Goal: Information Seeking & Learning: Learn about a topic

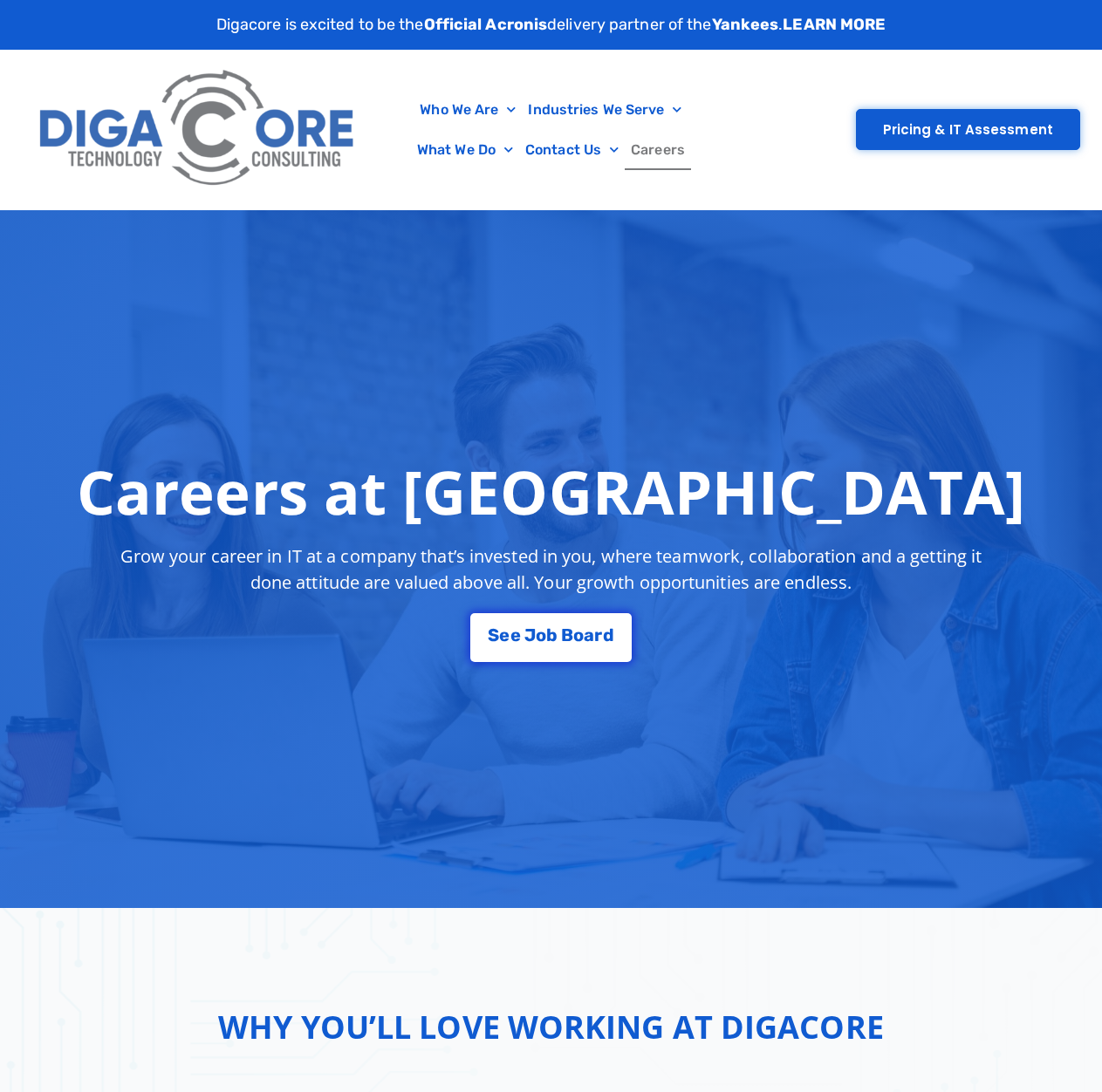
click at [652, 156] on link "Careers" at bounding box center [657, 150] width 67 height 41
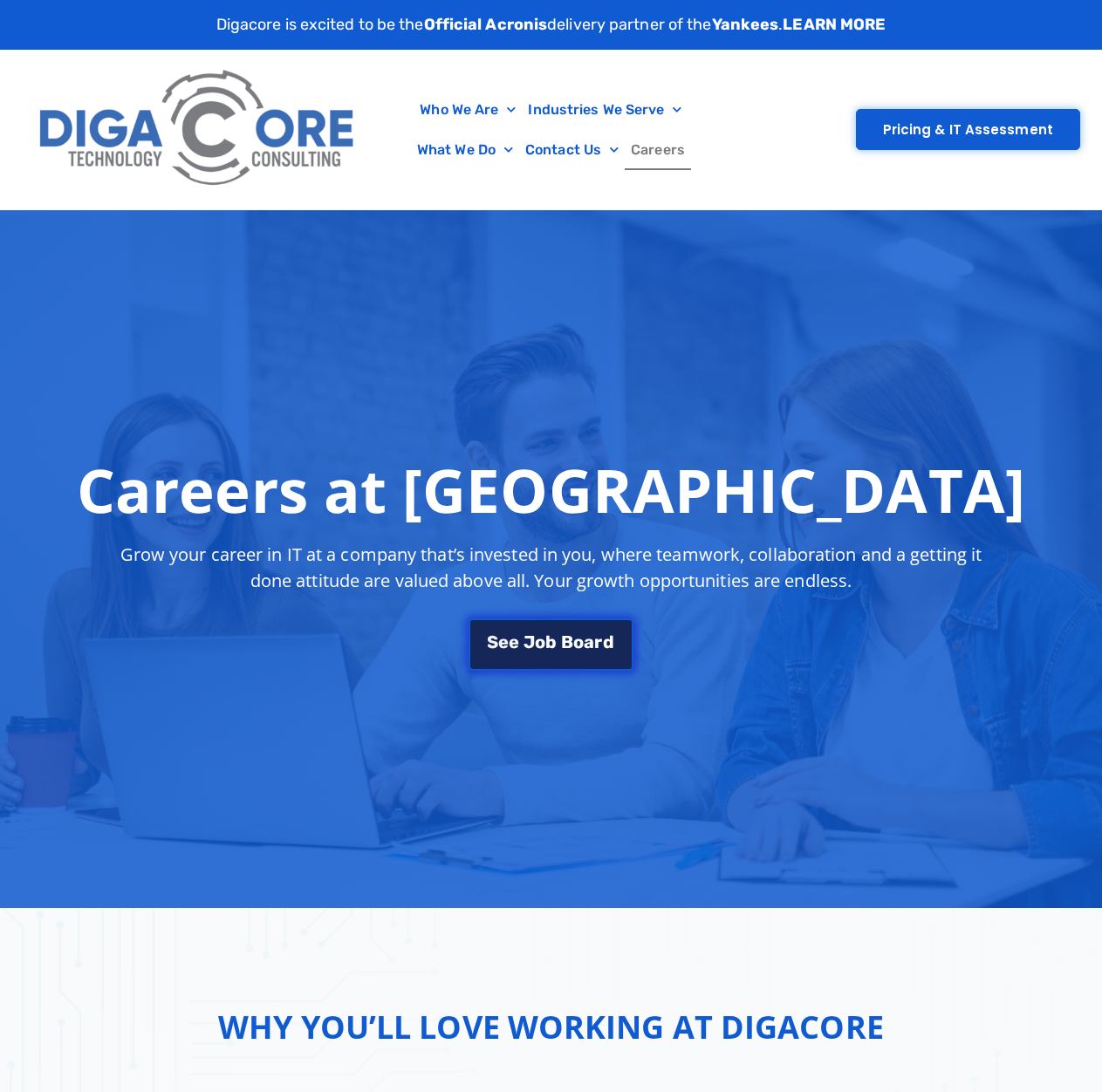
click at [525, 643] on span "J" at bounding box center [529, 642] width 12 height 17
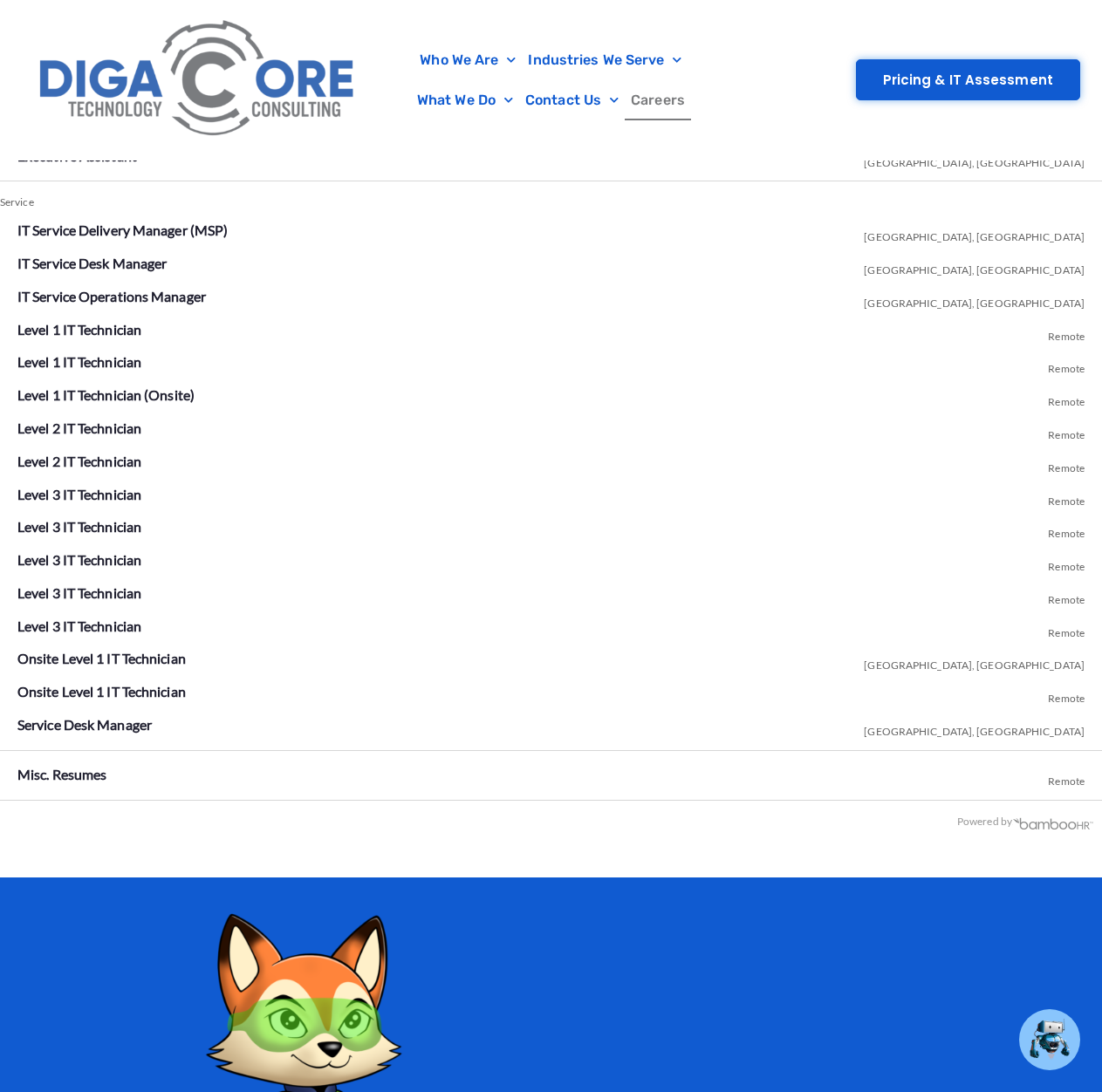
scroll to position [3077, 0]
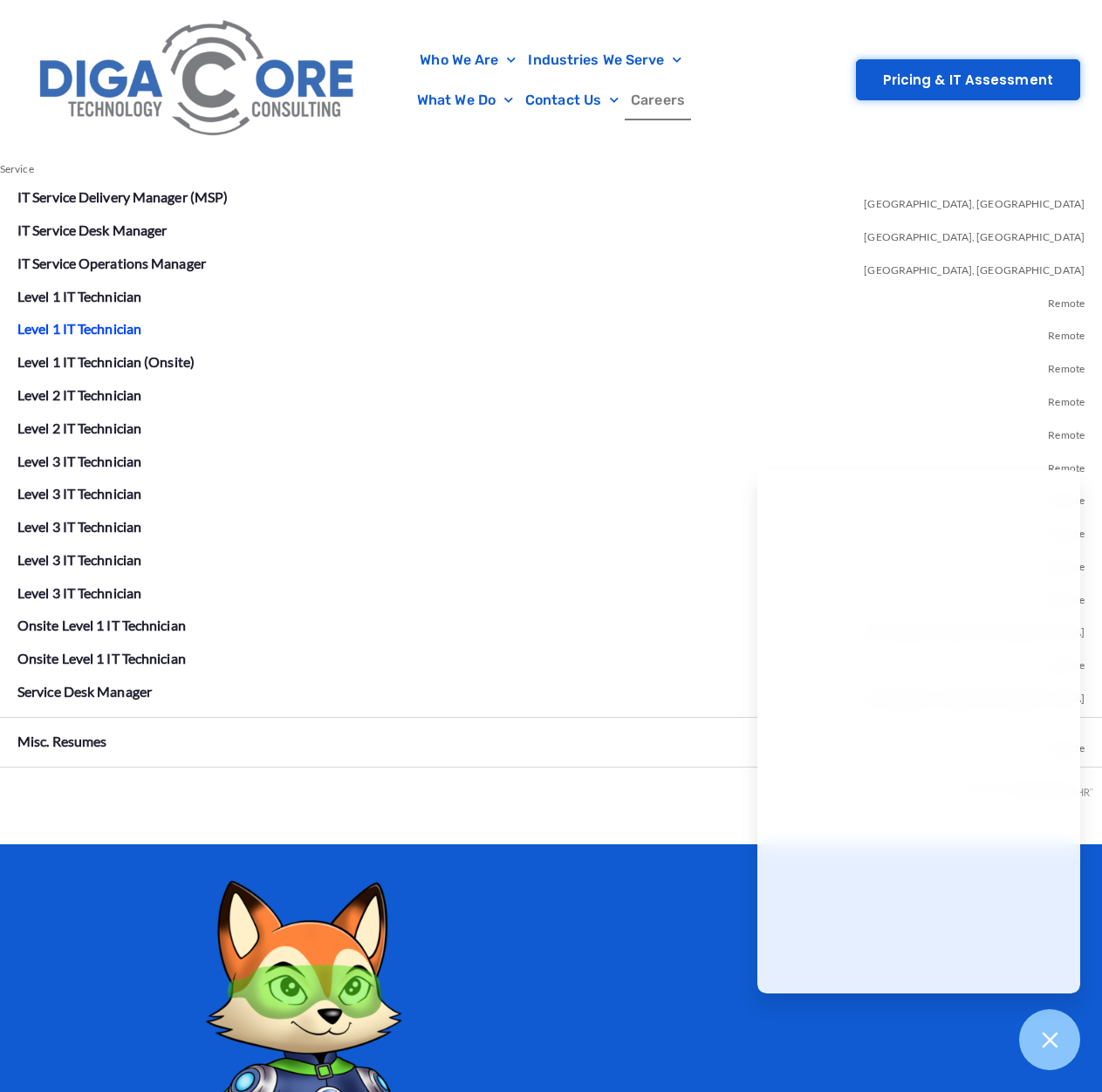
click at [75, 331] on link "Level 1 IT Technician" at bounding box center [79, 328] width 124 height 16
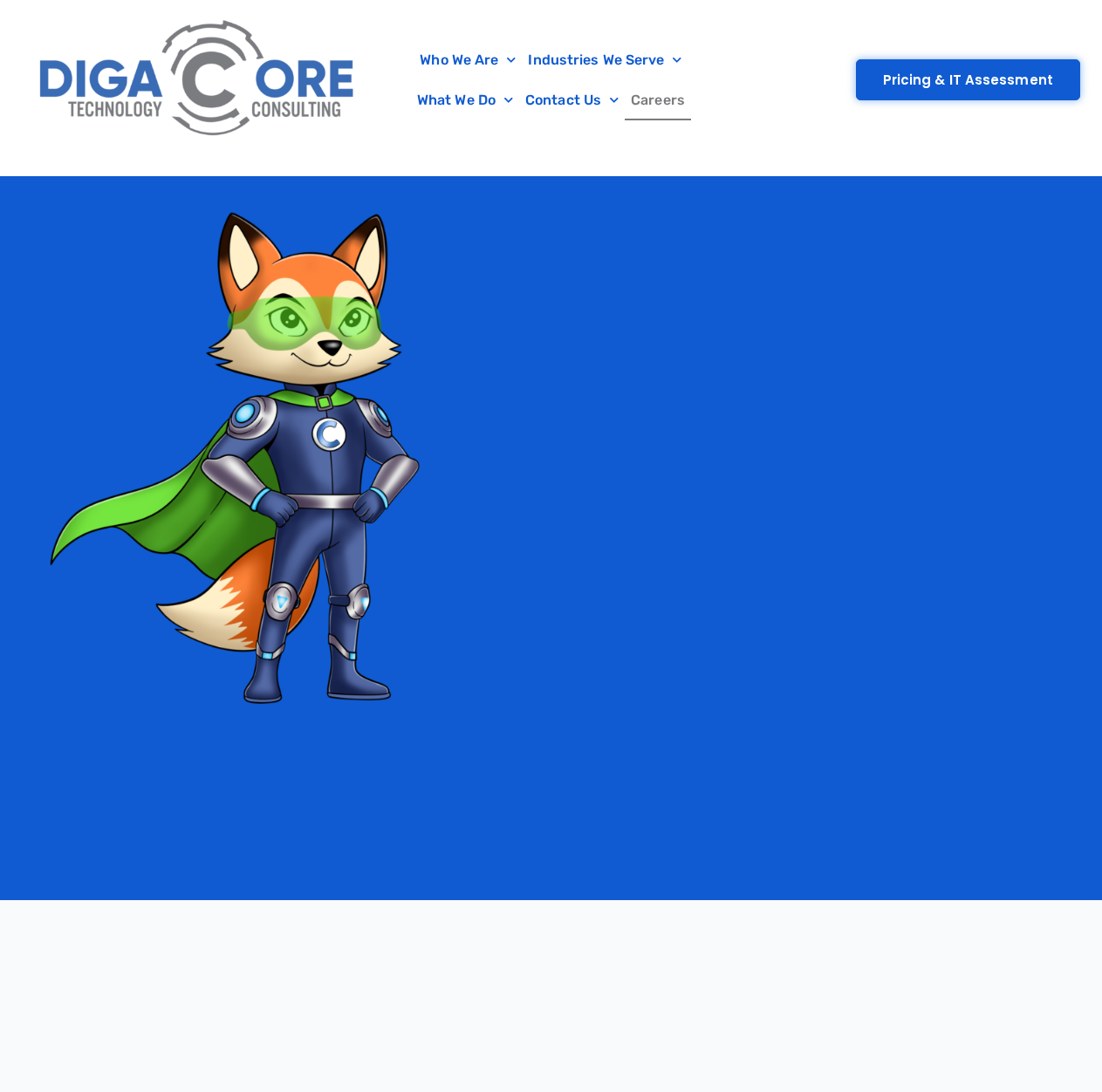
scroll to position [3077, 0]
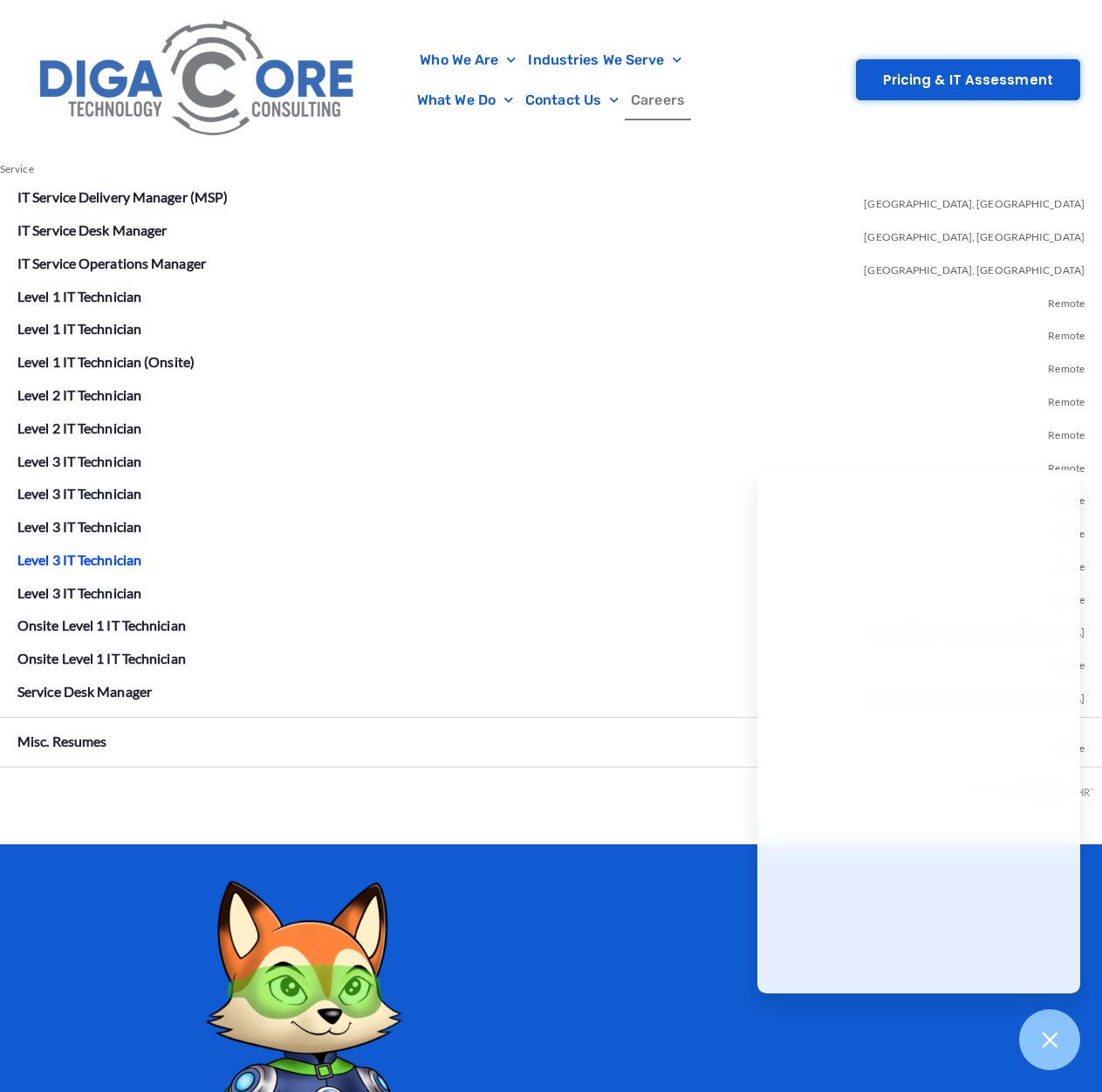
click at [72, 559] on link "Level 3 IT Technician" at bounding box center [79, 559] width 124 height 16
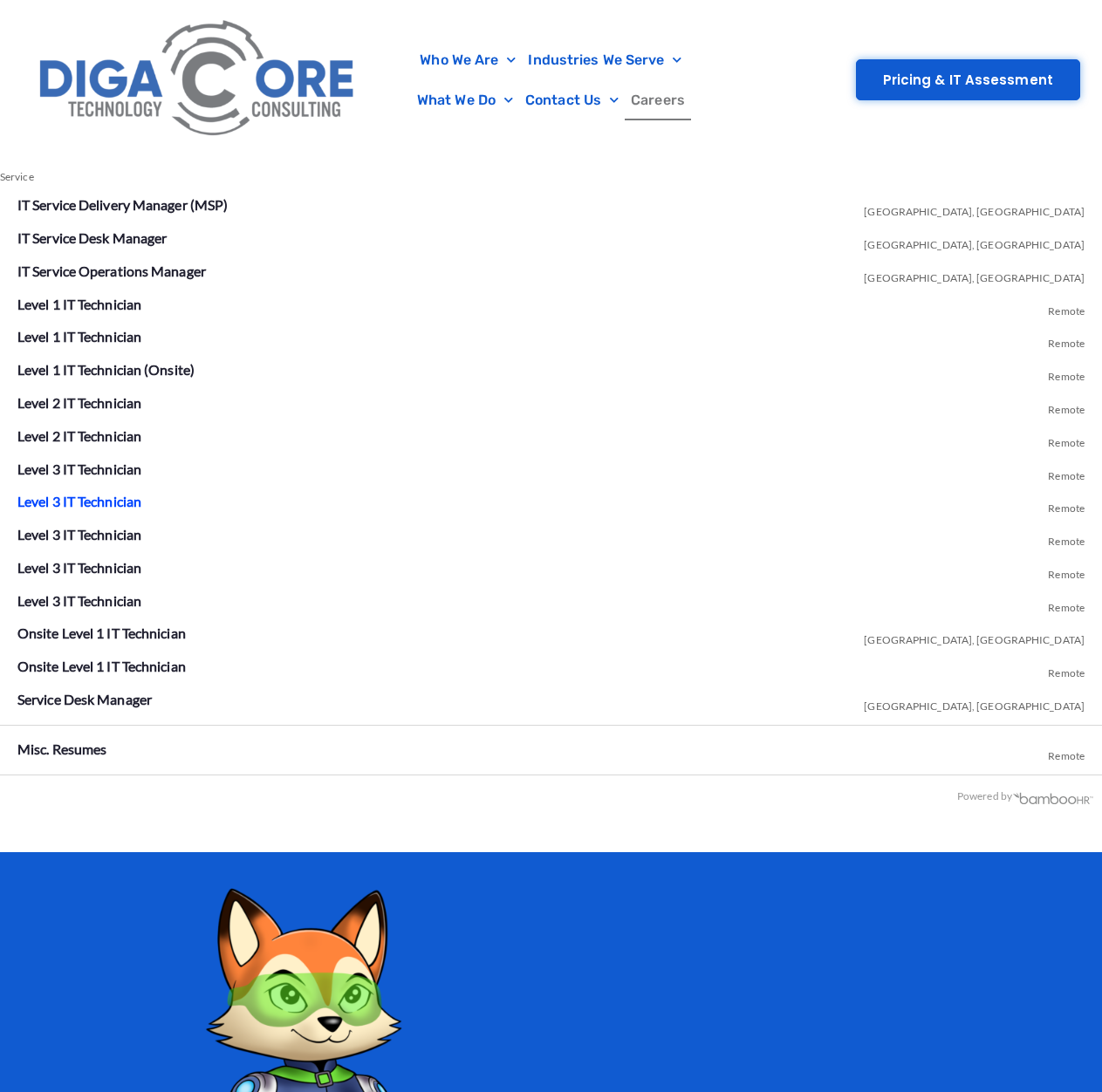
scroll to position [3077, 0]
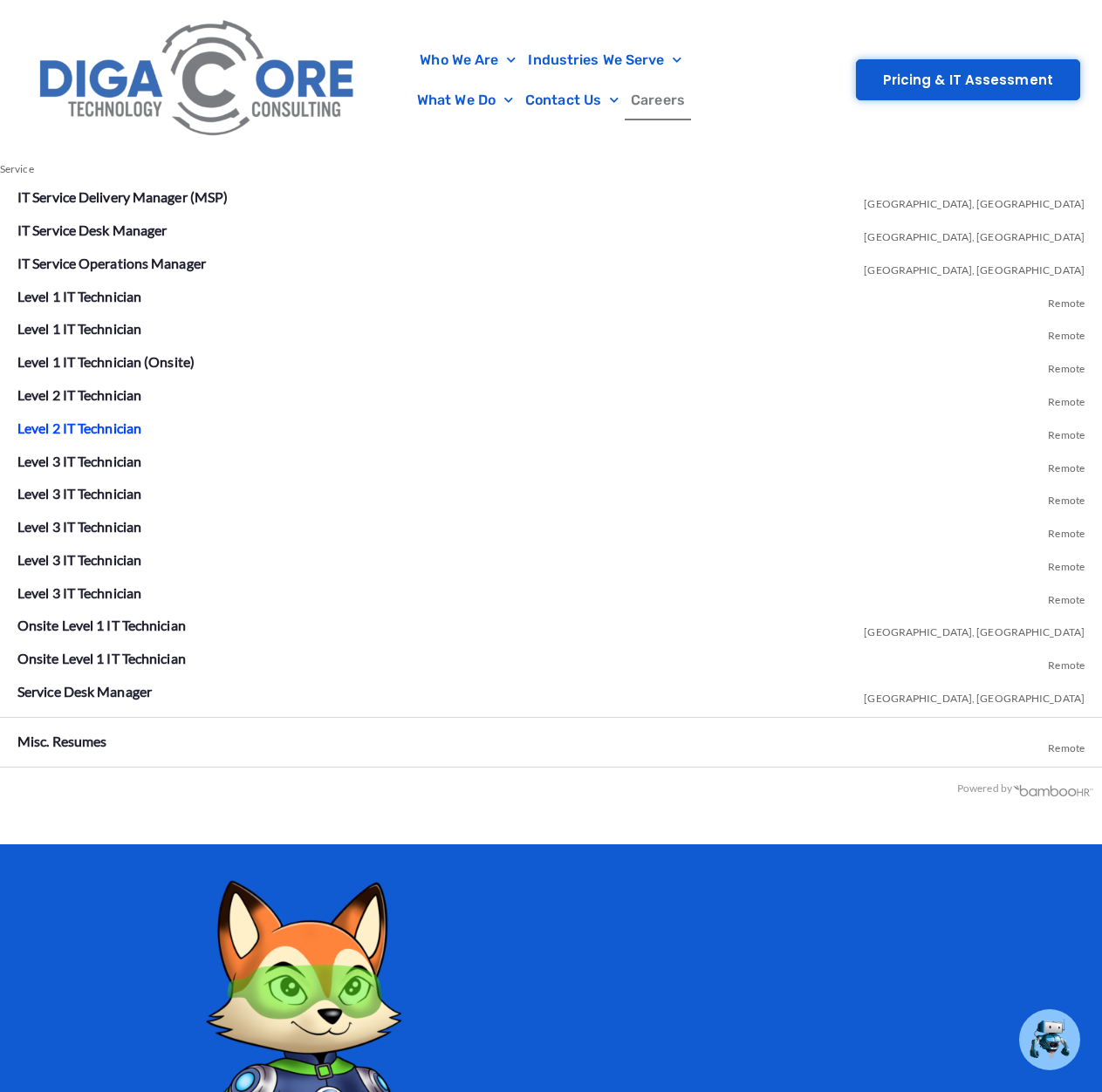
click at [79, 426] on link "Level 2 IT Technician" at bounding box center [79, 427] width 124 height 16
